Goal: Task Accomplishment & Management: Manage account settings

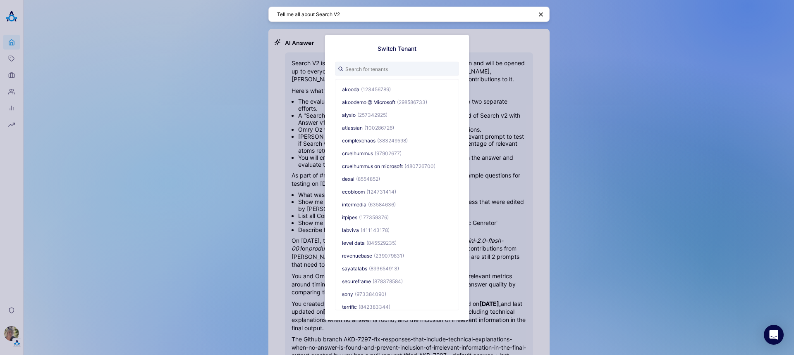
click at [153, 114] on div "Switch Tenant akooda (123456789) akoodemo @ Microsoft (298586733) alysio (25734…" at bounding box center [397, 177] width 794 height 355
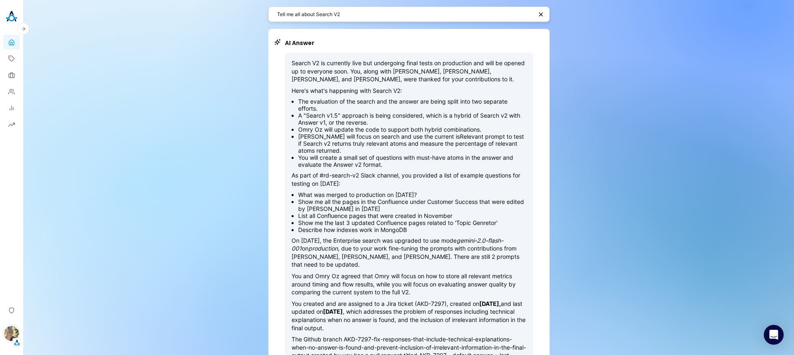
click at [10, 329] on img "button" at bounding box center [11, 333] width 15 height 15
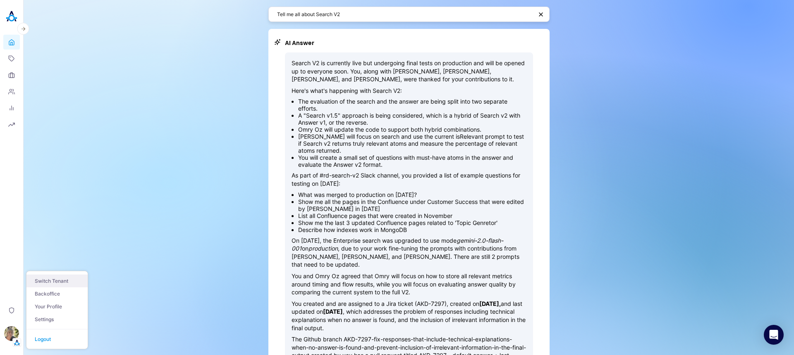
click at [62, 277] on button "Switch Tenant" at bounding box center [56, 281] width 61 height 13
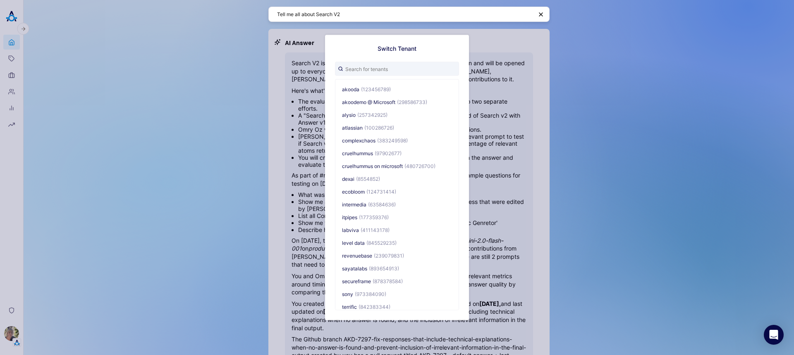
drag, startPoint x: 187, startPoint y: 163, endPoint x: 144, endPoint y: 212, distance: 64.7
click at [187, 164] on div "Switch Tenant akooda (123456789) akoodemo @ Microsoft (298586733) alysio (25734…" at bounding box center [397, 177] width 794 height 355
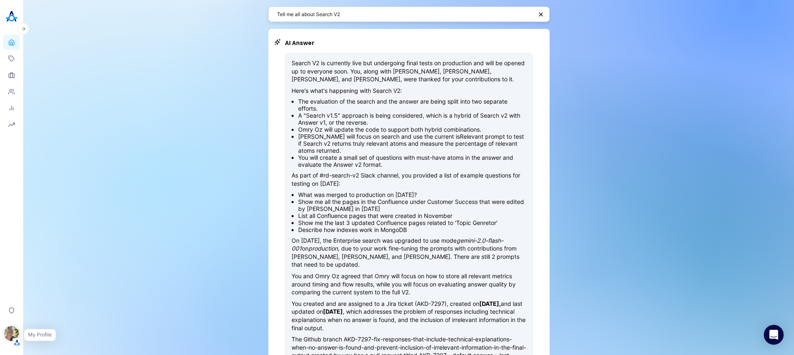
click at [5, 335] on img "button" at bounding box center [11, 333] width 15 height 15
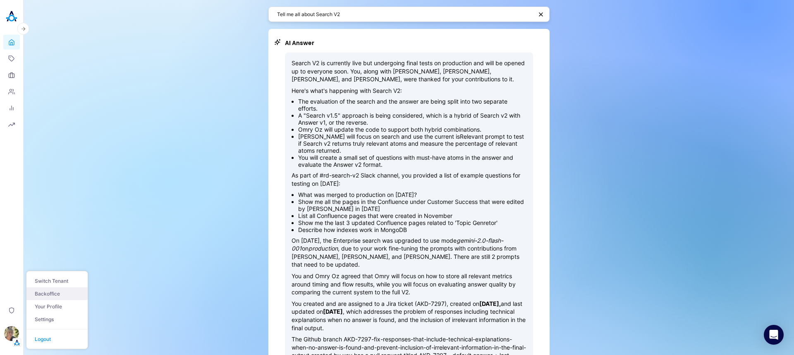
click at [53, 291] on link "Backoffice" at bounding box center [56, 294] width 61 height 13
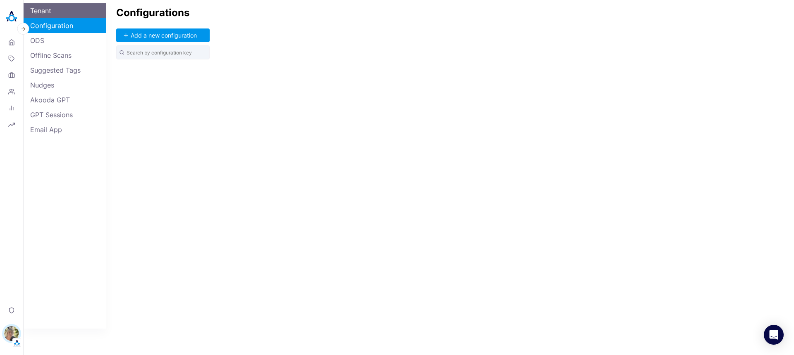
click at [64, 7] on link "Tenant" at bounding box center [65, 10] width 82 height 15
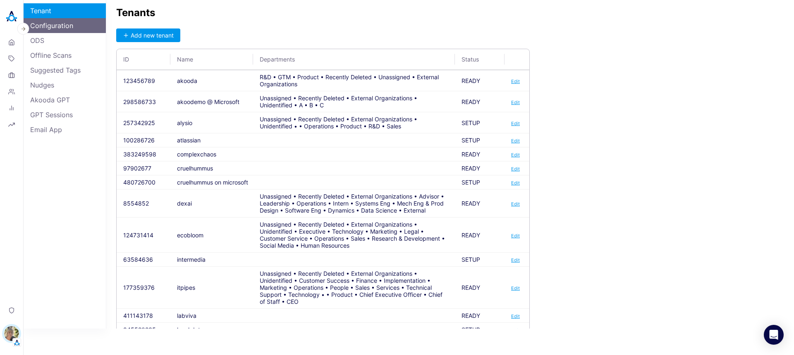
click at [57, 28] on link "Configuration" at bounding box center [65, 25] width 82 height 15
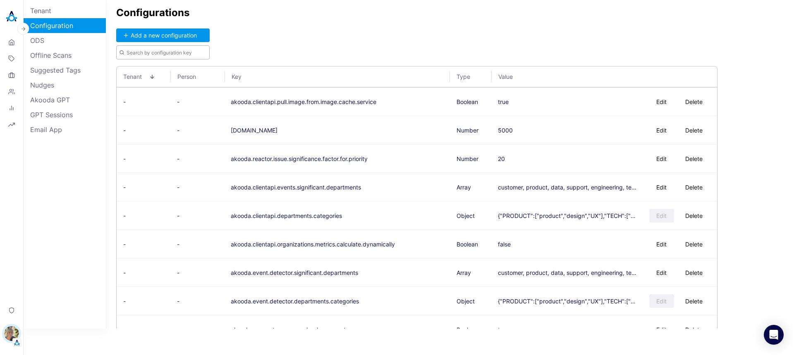
click at [180, 50] on input "text" at bounding box center [162, 52] width 93 height 14
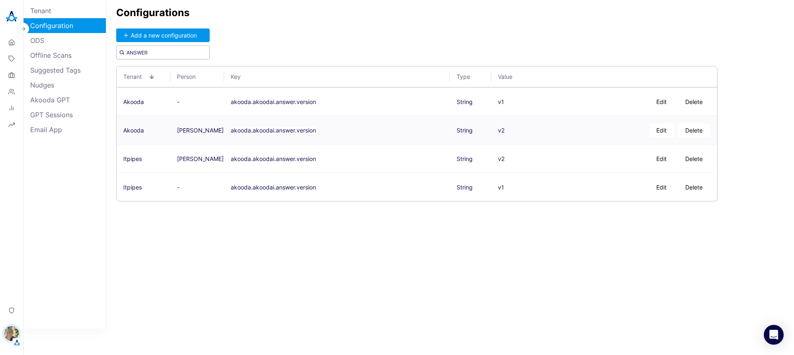
type input "ANSWER"
click at [695, 132] on button "Delete" at bounding box center [693, 131] width 33 height 14
click at [696, 103] on button "Delete" at bounding box center [693, 102] width 33 height 14
